Goal: Complete application form

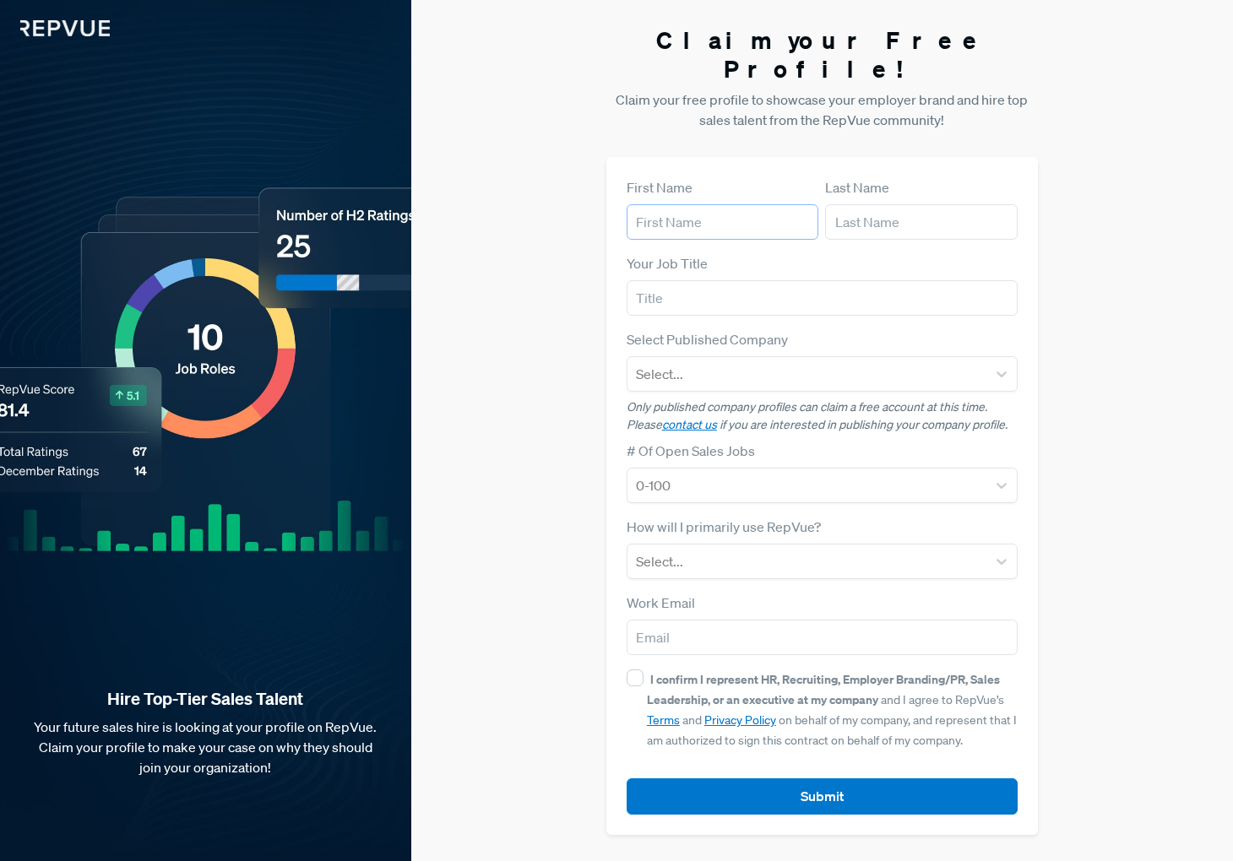
click at [695, 206] on input "text" at bounding box center [723, 221] width 193 height 35
type input "[PERSON_NAME]"
type input "[PERSON_NAME][EMAIL_ADDRESS][DOMAIN_NAME]"
click at [671, 285] on input "text" at bounding box center [822, 297] width 391 height 35
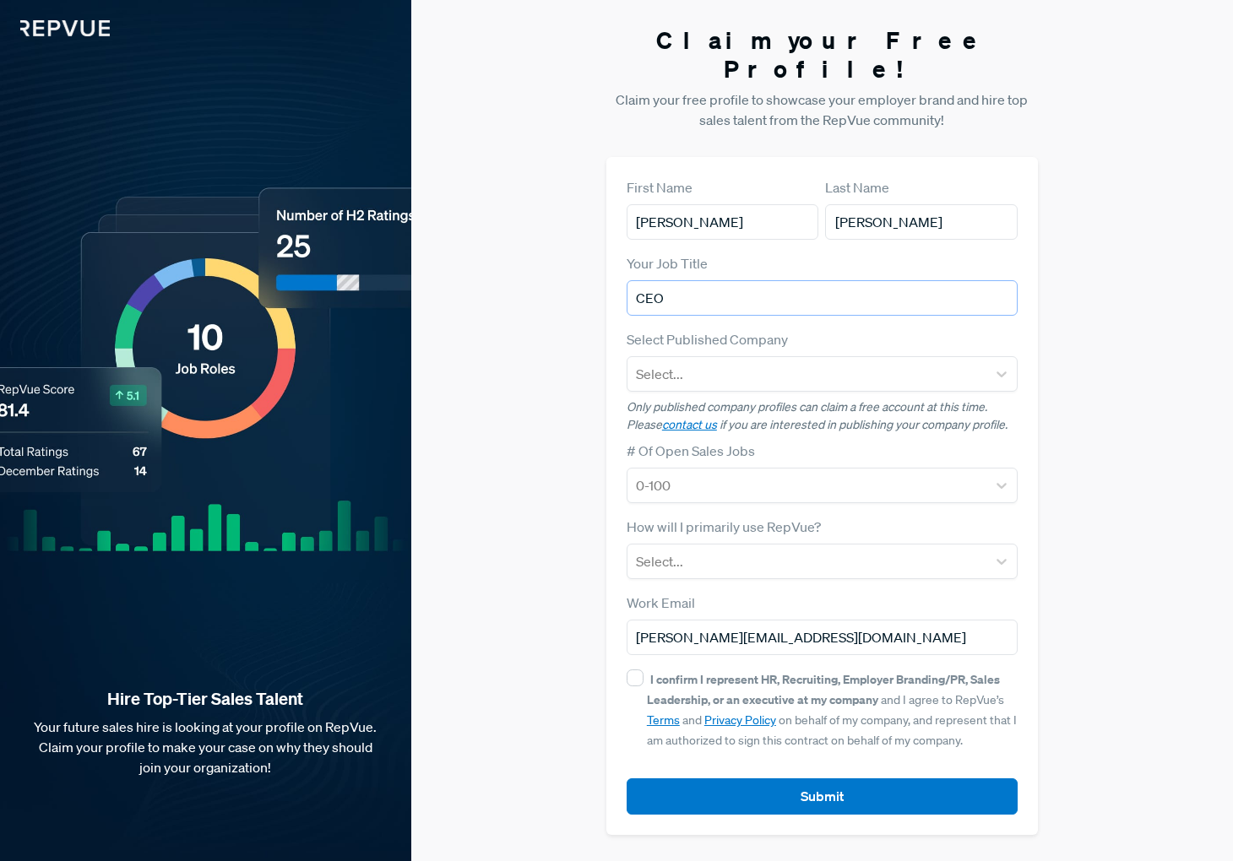
type input "CEO"
type input "Juice"
click at [621, 291] on div "First Name [PERSON_NAME] Name [PERSON_NAME] Your Job Title CEO Select Published…" at bounding box center [821, 496] width 431 height 678
